Goal: Transaction & Acquisition: Purchase product/service

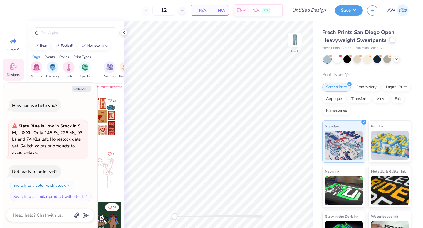
click at [391, 41] on icon at bounding box center [392, 39] width 3 height 3
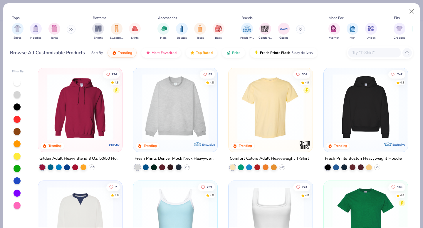
click at [285, 102] on div at bounding box center [198, 107] width 216 height 66
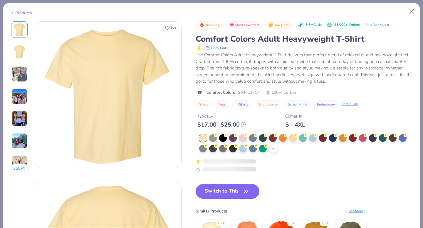
click at [276, 152] on div "+ 38" at bounding box center [273, 148] width 9 height 9
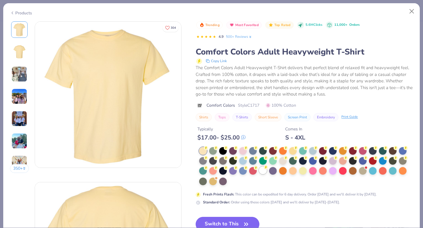
click at [265, 171] on div at bounding box center [263, 171] width 8 height 8
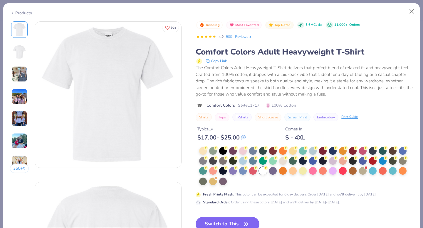
click at [251, 224] on button "Switch to This" at bounding box center [228, 224] width 64 height 15
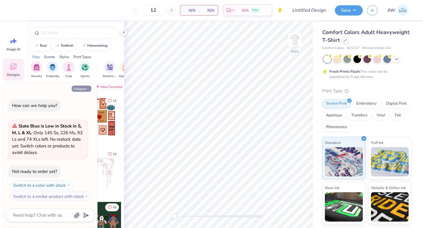
click at [84, 89] on button "Collapse" at bounding box center [82, 89] width 20 height 6
type textarea "x"
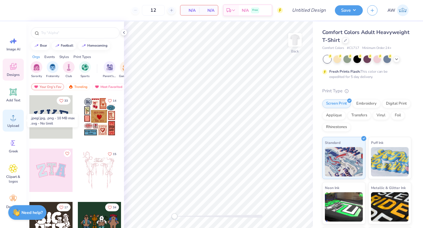
click at [14, 122] on icon at bounding box center [13, 117] width 9 height 9
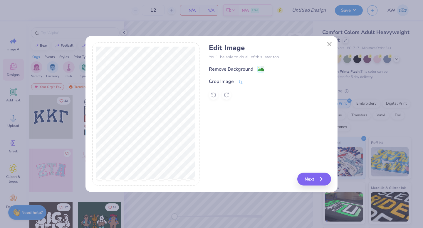
click at [256, 70] on div "Remove Background" at bounding box center [237, 68] width 56 height 7
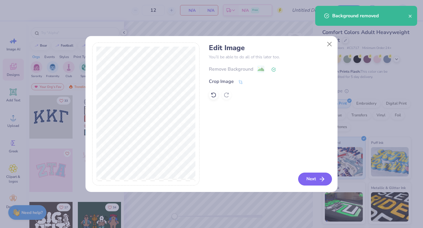
click at [315, 177] on button "Next" at bounding box center [315, 179] width 34 height 13
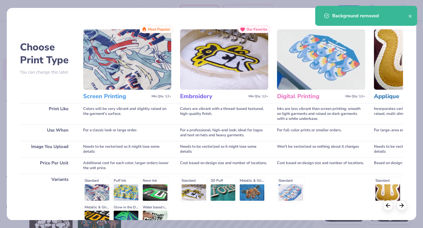
scroll to position [64, 0]
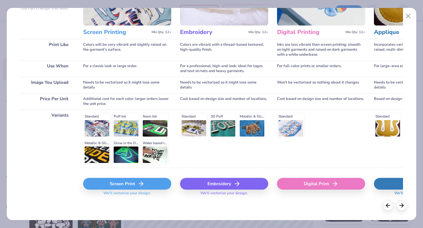
click at [149, 190] on div "Screen Print We'll vectorize your design." at bounding box center [127, 188] width 88 height 21
click at [131, 186] on div "Screen Print" at bounding box center [127, 184] width 88 height 12
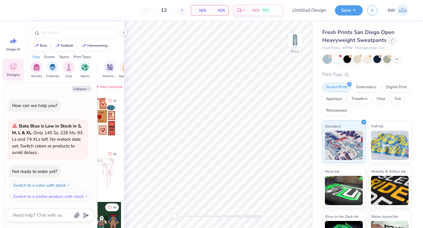
click at [392, 43] on div at bounding box center [392, 40] width 6 height 6
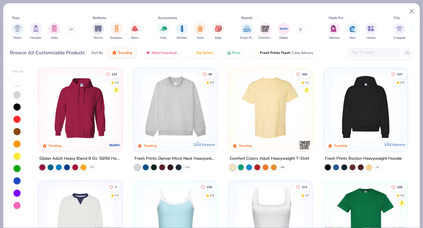
click at [279, 111] on img at bounding box center [270, 107] width 72 height 66
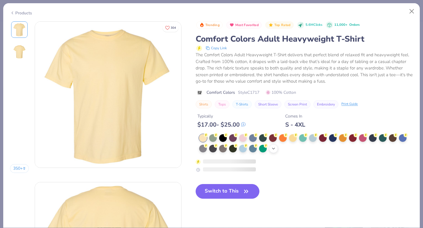
click at [272, 149] on icon at bounding box center [273, 149] width 5 height 5
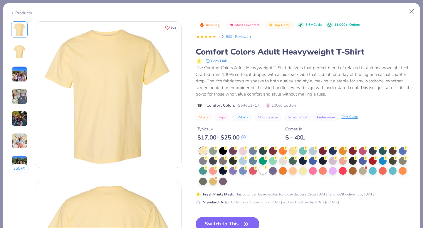
click at [266, 170] on div at bounding box center [263, 171] width 8 height 8
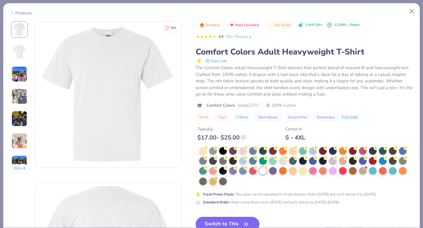
click at [236, 223] on button "Switch to This" at bounding box center [228, 224] width 64 height 15
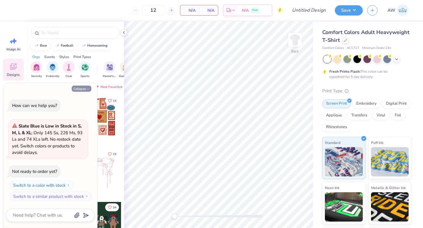
click at [85, 91] on button "Collapse" at bounding box center [82, 89] width 20 height 6
type textarea "x"
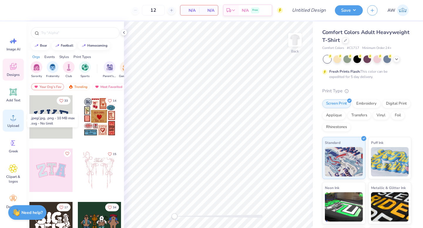
click at [14, 122] on div "Upload" at bounding box center [13, 121] width 21 height 22
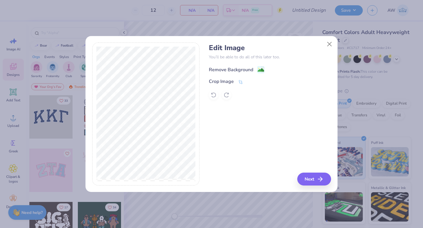
click at [261, 69] on image at bounding box center [261, 70] width 6 height 6
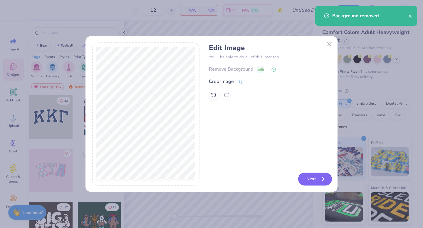
click at [317, 182] on button "Next" at bounding box center [315, 179] width 34 height 13
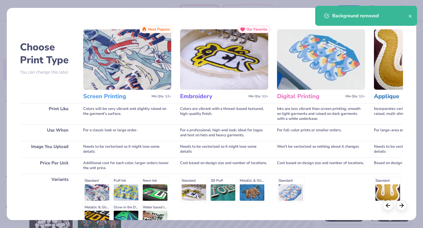
scroll to position [64, 0]
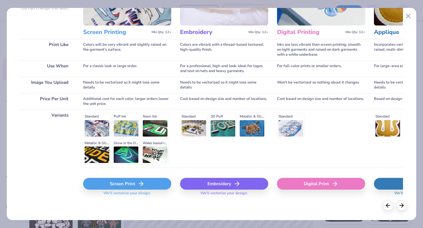
click at [131, 180] on div "Screen Print" at bounding box center [127, 184] width 88 height 12
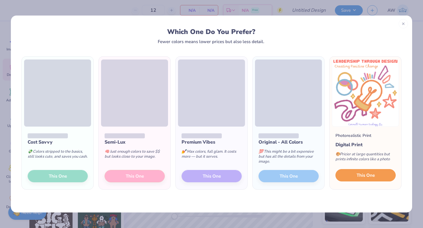
click at [374, 178] on span "This One" at bounding box center [366, 175] width 18 height 7
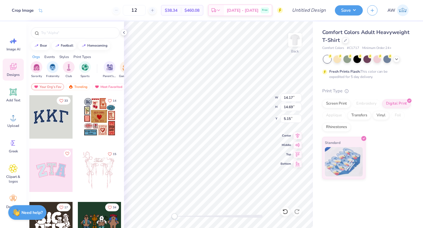
type input "10.79"
type input "11.18"
type input "5.16"
click at [126, 32] on icon at bounding box center [124, 32] width 5 height 5
